Goal: Task Accomplishment & Management: Use online tool/utility

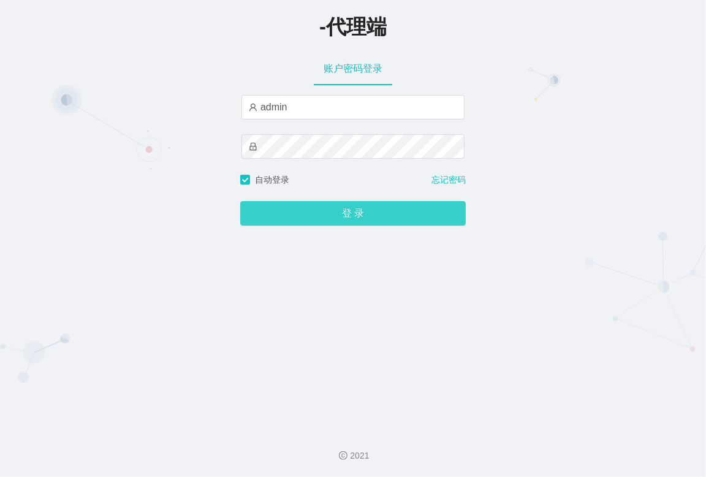
click at [344, 213] on button "登 录" at bounding box center [353, 213] width 226 height 25
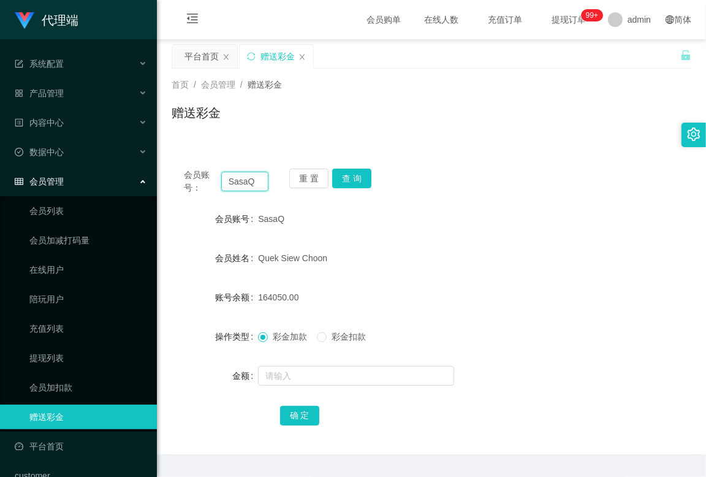
click at [246, 186] on input "SasaQ" at bounding box center [244, 182] width 47 height 20
paste input "chrisjdchu"
type input "chrisjdchu"
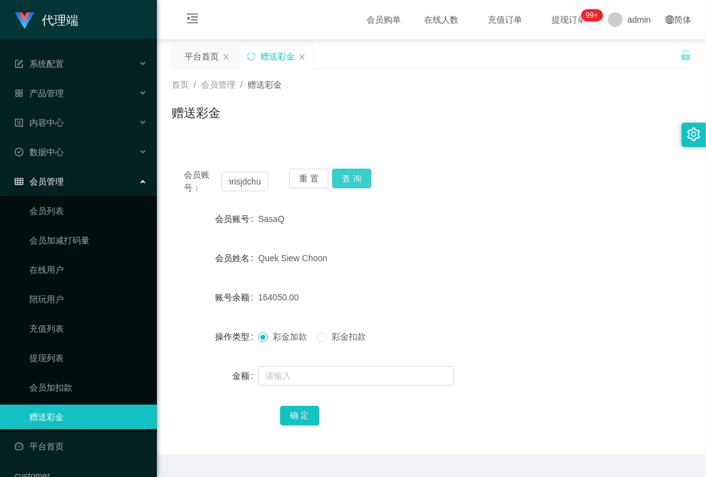
click at [351, 181] on button "查 询" at bounding box center [351, 179] width 39 height 20
click at [468, 254] on div "chujindar" at bounding box center [409, 258] width 303 height 25
